Goal: Share content

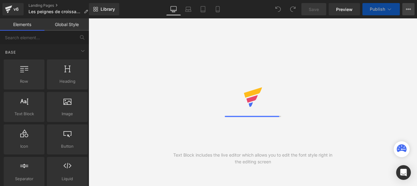
click at [408, 10] on icon at bounding box center [408, 9] width 5 height 5
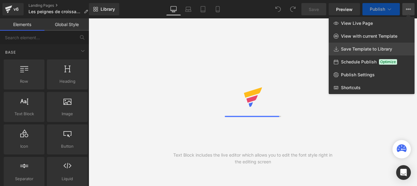
click at [358, 50] on span "Save Template to Library" at bounding box center [366, 49] width 51 height 6
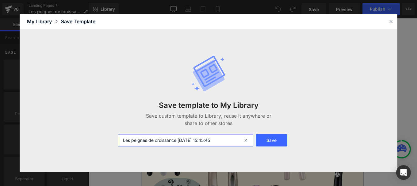
drag, startPoint x: 233, startPoint y: 142, endPoint x: 179, endPoint y: 139, distance: 53.8
click at [179, 139] on input "Les peignes de croissance [DATE] 15:45:45" at bounding box center [186, 140] width 136 height 12
type input "Les peignes de croissance top 5"
click at [268, 145] on button "Save" at bounding box center [272, 140] width 32 height 12
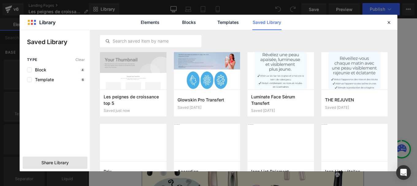
click at [59, 166] on div "Share Library" at bounding box center [55, 163] width 65 height 12
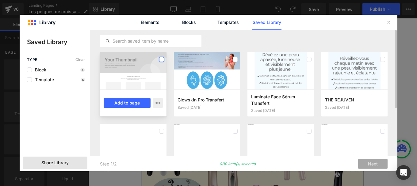
click at [162, 60] on label at bounding box center [161, 59] width 5 height 5
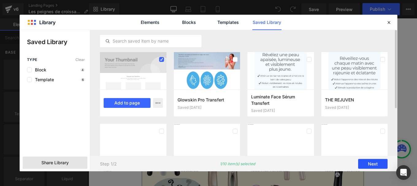
click at [379, 166] on button "Next" at bounding box center [372, 164] width 29 height 10
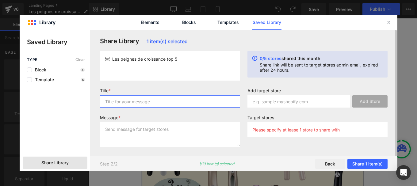
click at [186, 103] on input "text" at bounding box center [170, 101] width 140 height 12
click at [314, 104] on input "text" at bounding box center [299, 101] width 102 height 12
paste input "wy1du3-ne"
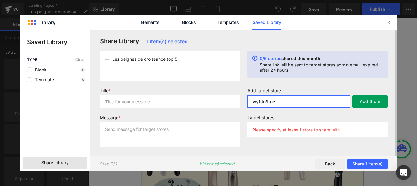
type input "wy1du3-ne"
click at [377, 101] on button "Add Store" at bounding box center [369, 101] width 35 height 12
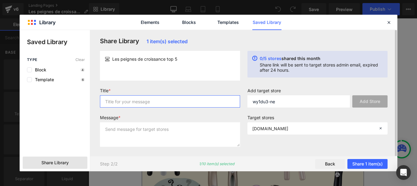
click at [124, 105] on input "text" at bounding box center [170, 101] width 140 height 12
type input "p"
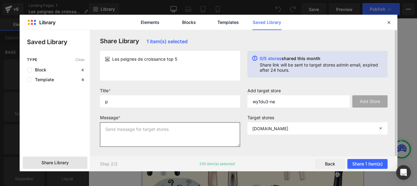
click at [116, 132] on textarea at bounding box center [170, 134] width 140 height 25
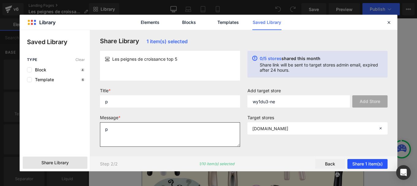
type textarea "p"
click at [363, 161] on button "Share 1 item(s)" at bounding box center [368, 164] width 40 height 10
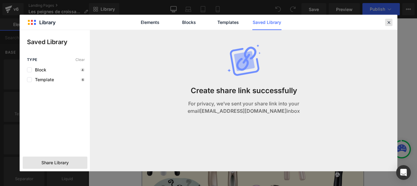
click at [385, 23] on div at bounding box center [388, 22] width 7 height 7
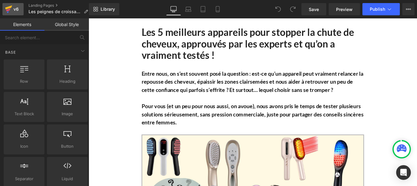
click at [15, 12] on div "v6" at bounding box center [16, 9] width 8 height 8
